Goal: Find contact information: Find contact information

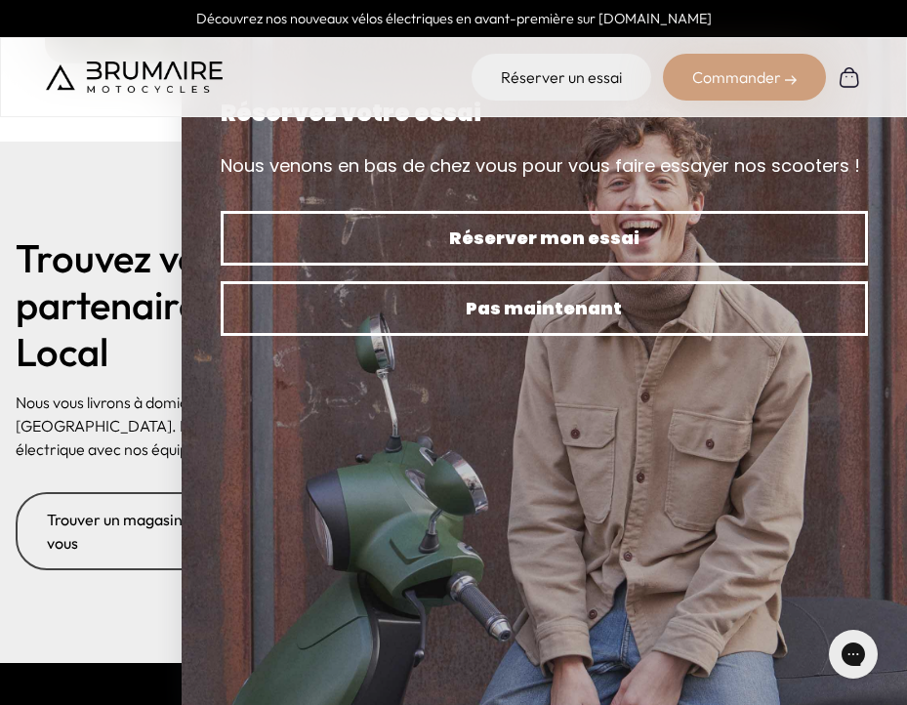
scroll to position [8004, 0]
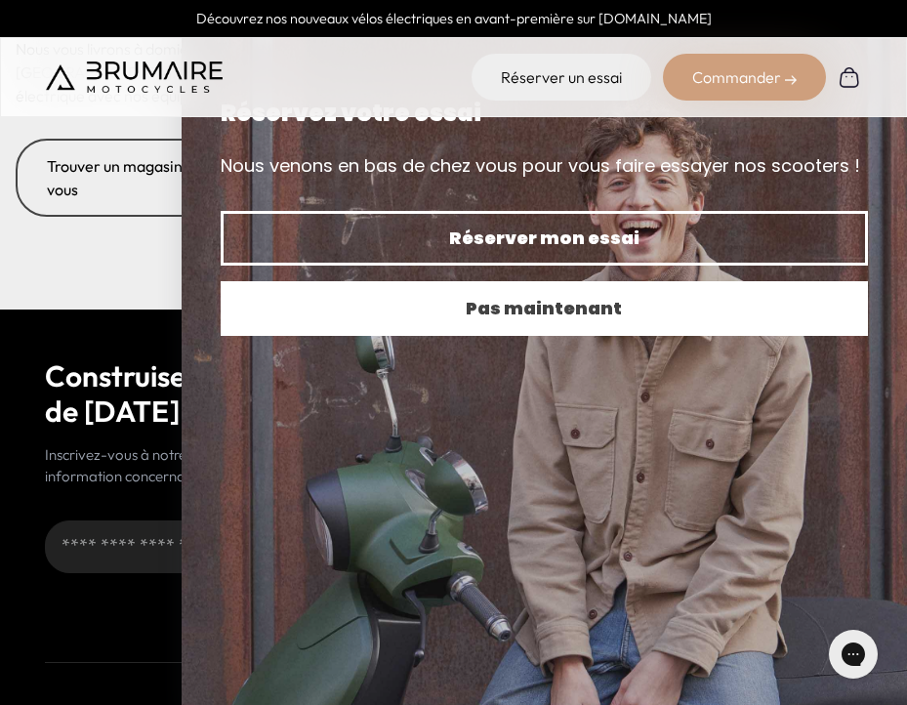
click at [584, 306] on span "Pas maintenant" at bounding box center [544, 308] width 579 height 27
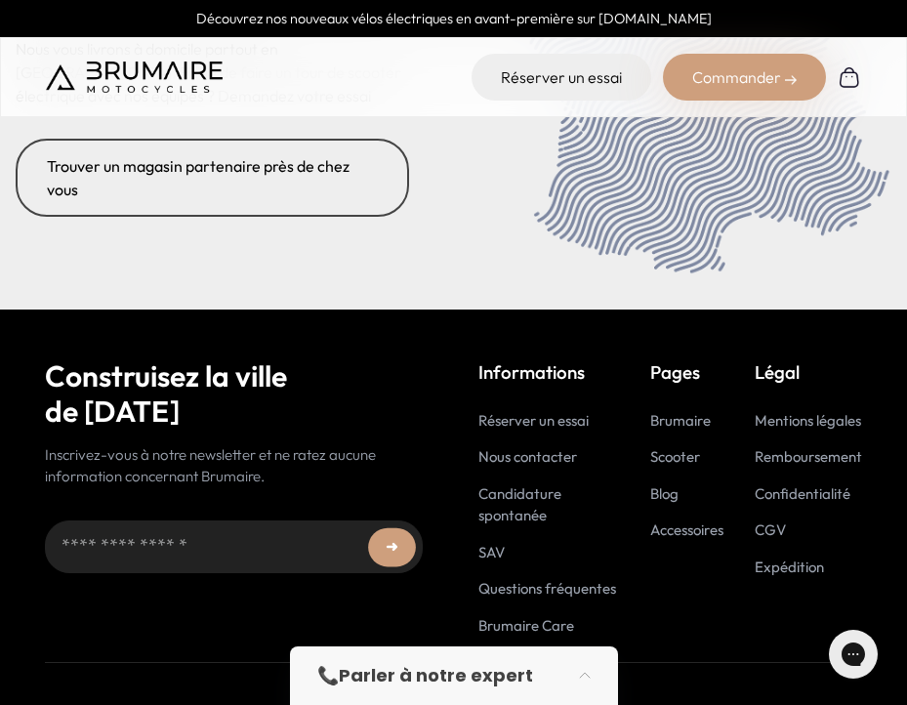
click at [521, 462] on link "Nous contacter" at bounding box center [527, 456] width 99 height 19
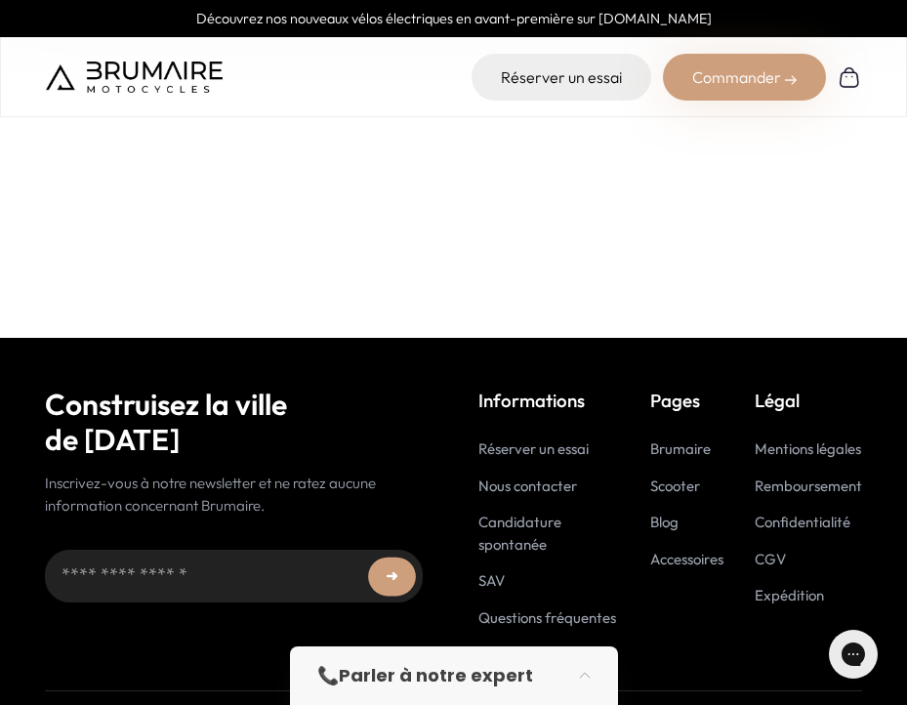
scroll to position [550, 0]
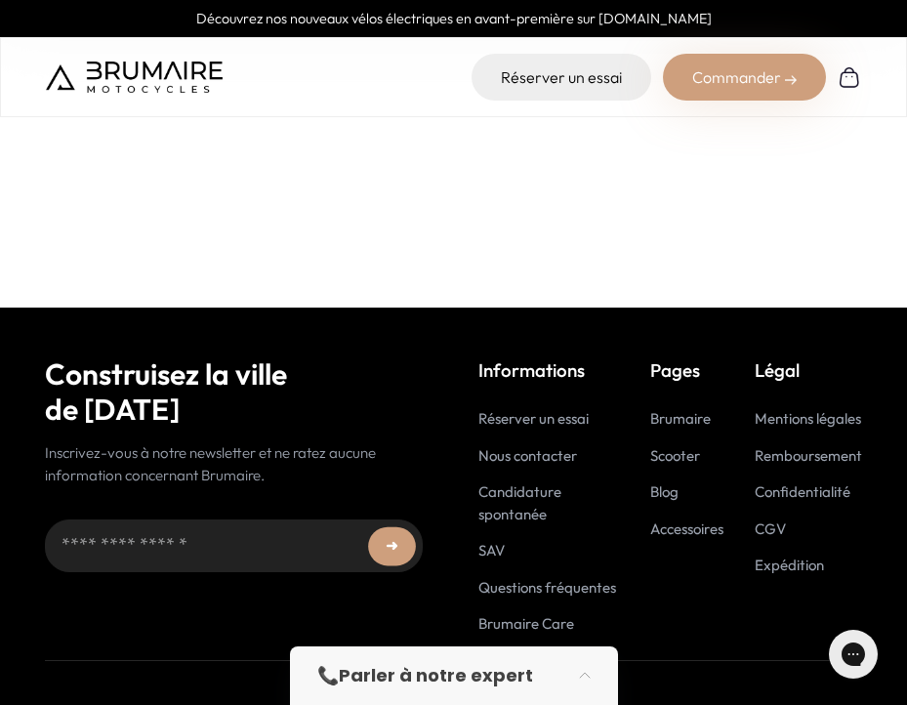
click at [522, 455] on link "Nous contacter" at bounding box center [527, 455] width 99 height 19
